Goal: Transaction & Acquisition: Purchase product/service

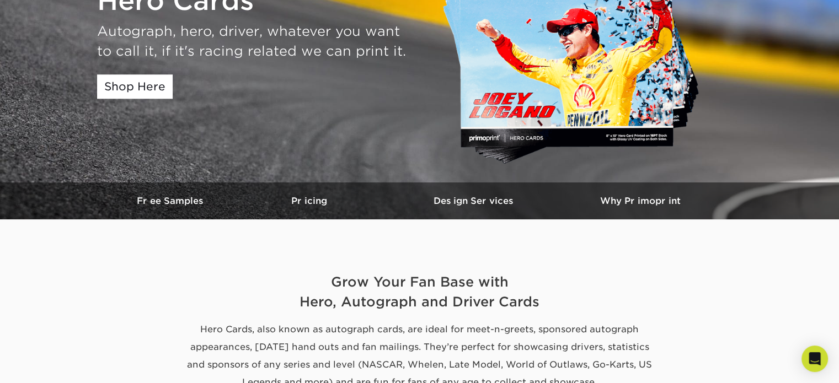
scroll to position [166, 0]
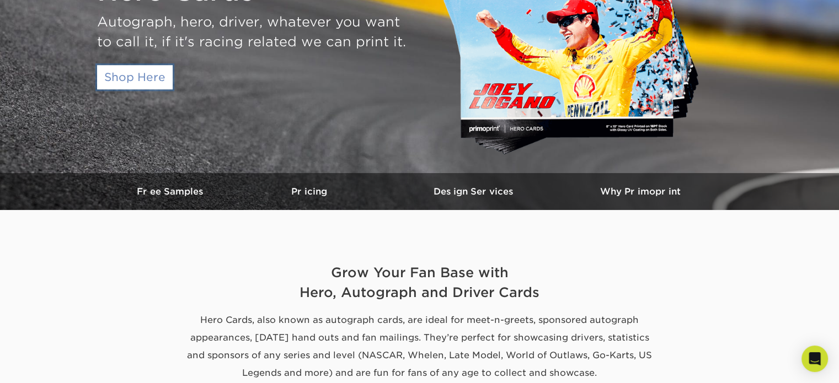
click at [139, 79] on link "Shop Here" at bounding box center [135, 77] width 76 height 24
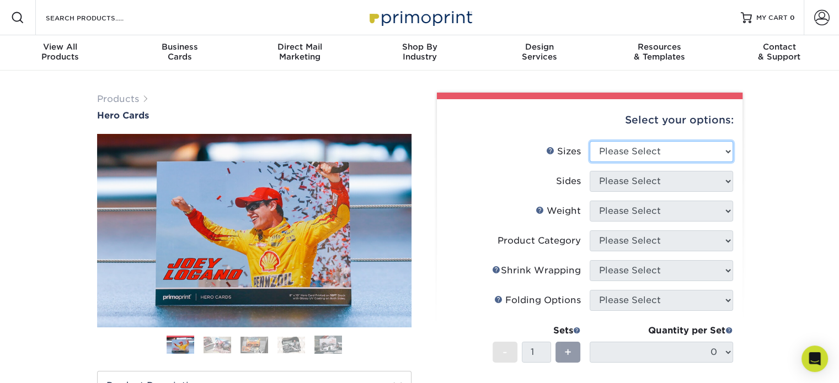
click at [726, 154] on select "Please Select 1.5" x 7" 4" x 6" 5" x 7" 6" x 8" 6" x 8.5" 6" x 9" 7" x 8.5" 7.5…" at bounding box center [661, 151] width 143 height 21
select select "5.00x7.00"
click at [590, 141] on select "Please Select 1.5" x 7" 4" x 6" 5" x 7" 6" x 8" 6" x 8.5" 6" x 9" 7" x 8.5" 7.5…" at bounding box center [661, 151] width 143 height 21
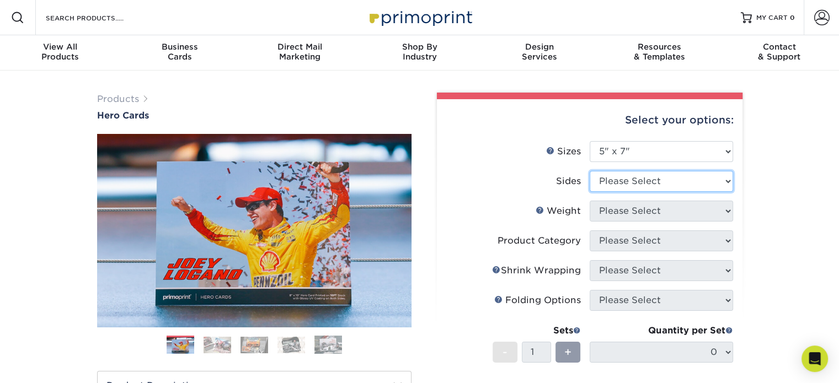
click at [724, 185] on select "Please Select Print Both Sides Print Front Only" at bounding box center [661, 181] width 143 height 21
select select "32d3c223-f82c-492b-b915-ba065a00862f"
click at [590, 171] on select "Please Select Print Both Sides Print Front Only" at bounding box center [661, 181] width 143 height 21
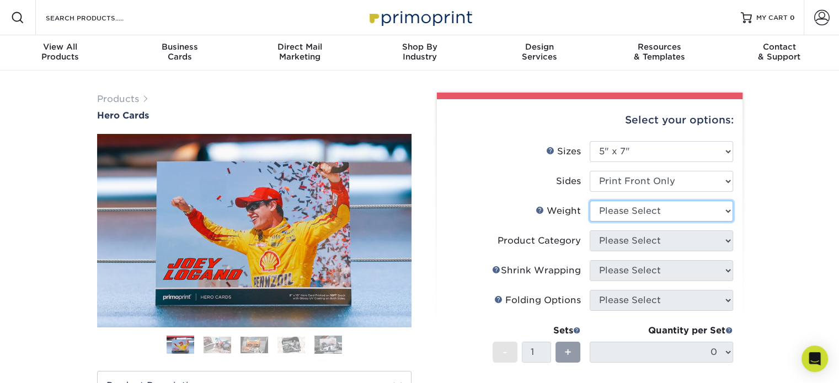
click at [724, 211] on select "Please Select 14PT 16PT 100LB" at bounding box center [661, 211] width 143 height 21
select select "16PT"
click at [590, 201] on select "Please Select 14PT 16PT 100LB" at bounding box center [661, 211] width 143 height 21
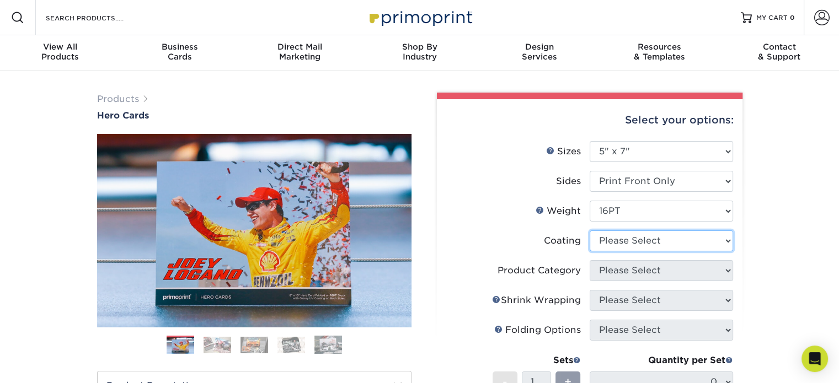
click at [728, 241] on select at bounding box center [661, 241] width 143 height 21
click at [590, 231] on select at bounding box center [661, 241] width 143 height 21
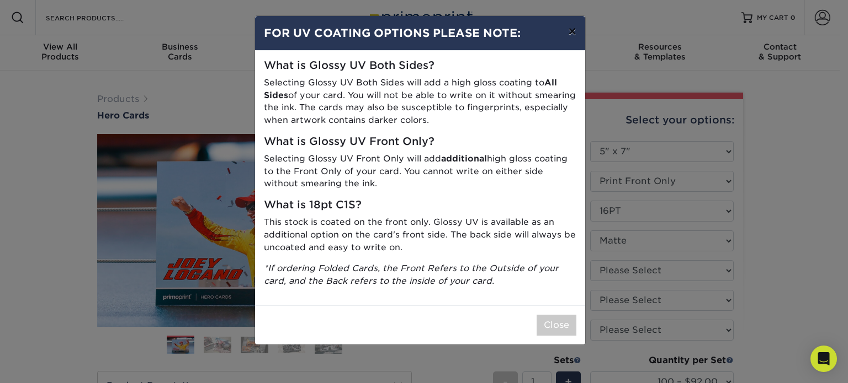
click at [575, 28] on button "×" at bounding box center [571, 31] width 25 height 31
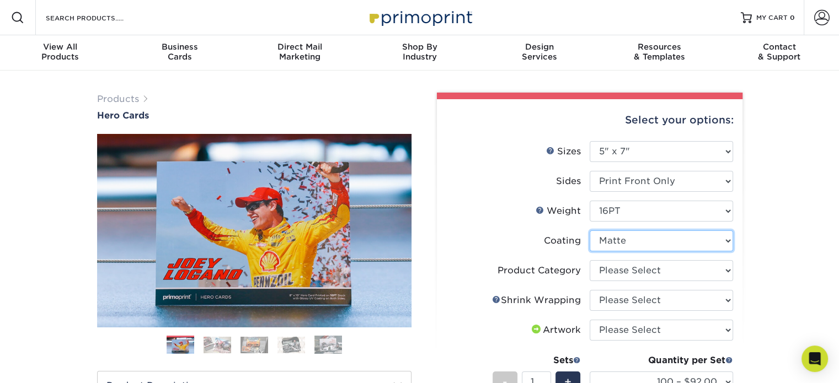
click at [729, 243] on select at bounding box center [661, 241] width 143 height 21
select select "1e8116af-acfc-44b1-83dc-8181aa338834"
click at [590, 231] on select at bounding box center [661, 241] width 143 height 21
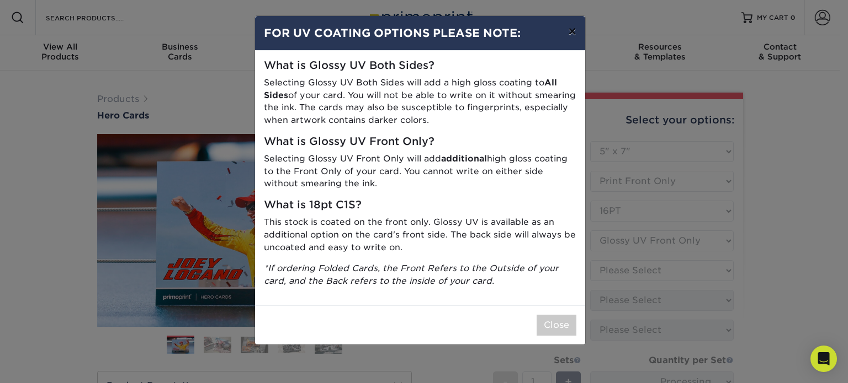
drag, startPoint x: 572, startPoint y: 31, endPoint x: 609, endPoint y: 119, distance: 95.2
click at [573, 34] on button "×" at bounding box center [571, 31] width 25 height 31
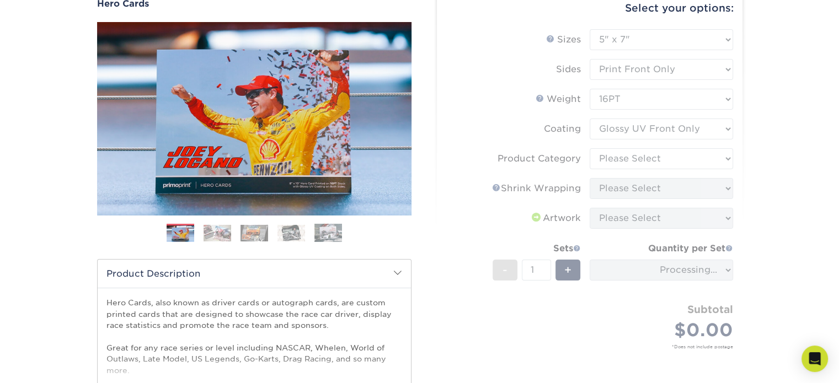
scroll to position [110, 0]
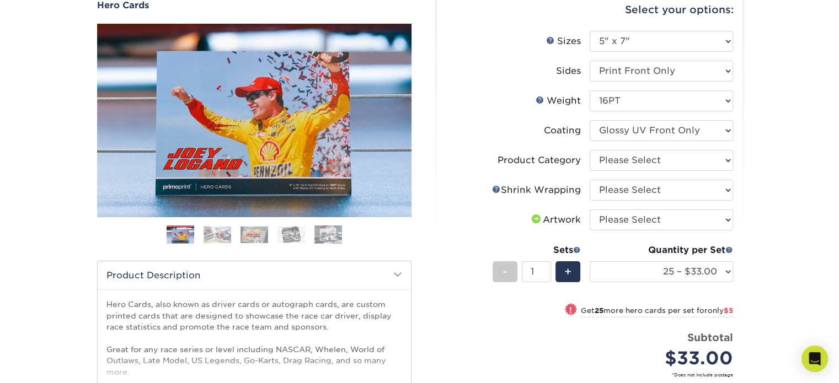
click at [716, 163] on form "Sizes Help Sizes Please Select 1.5" x 7" 4" x 6" 5" x 7" 6" x 8" 6" x 8.5" 6" x…" at bounding box center [590, 217] width 288 height 372
click at [726, 222] on select "Please Select I will upload files I need a design - $150" at bounding box center [661, 220] width 143 height 21
